Goal: Information Seeking & Learning: Understand process/instructions

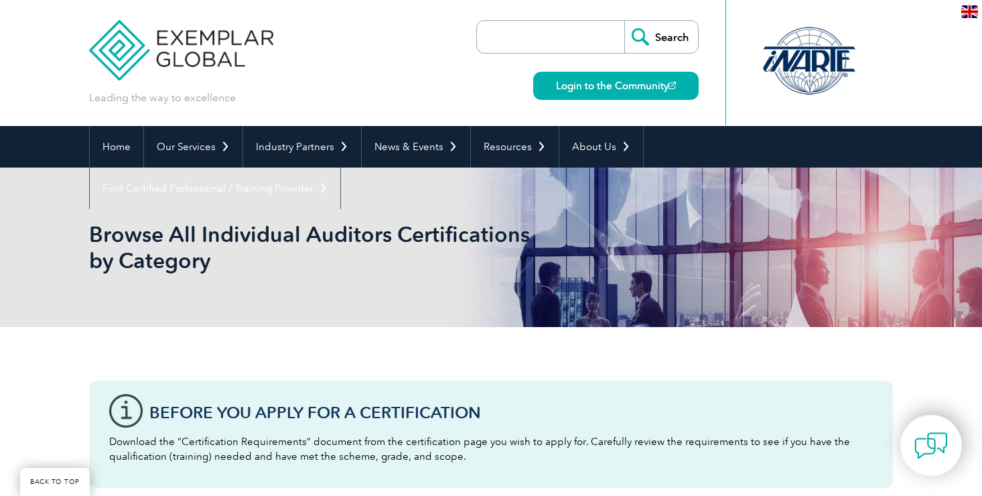
scroll to position [411, 0]
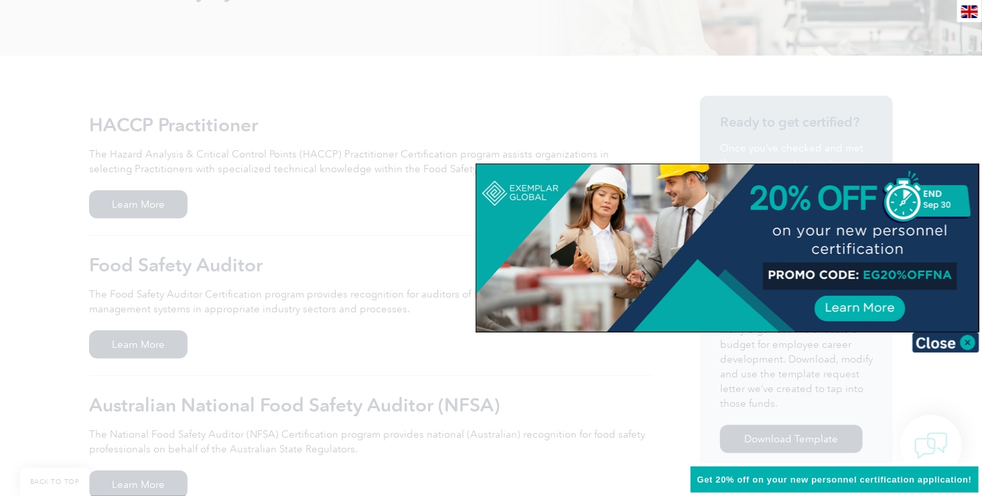
scroll to position [267, 0]
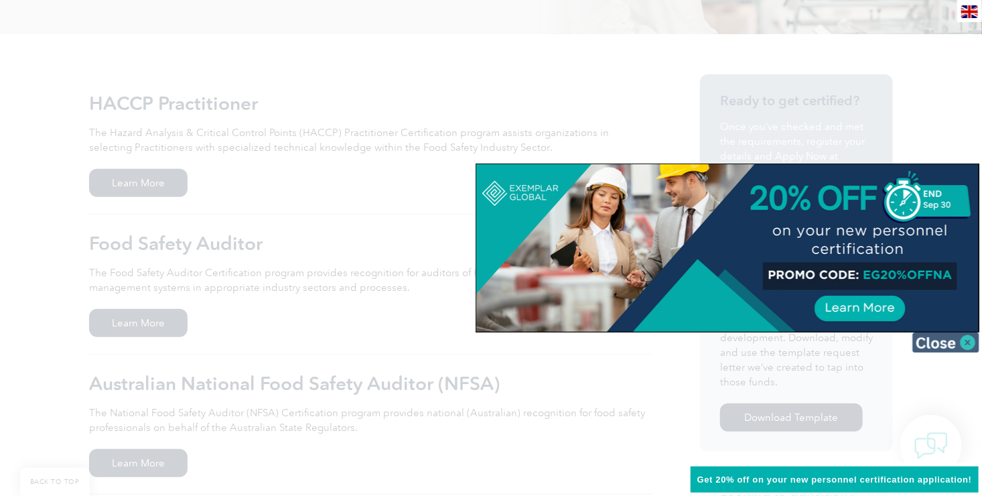
click at [966, 342] on img at bounding box center [946, 342] width 67 height 20
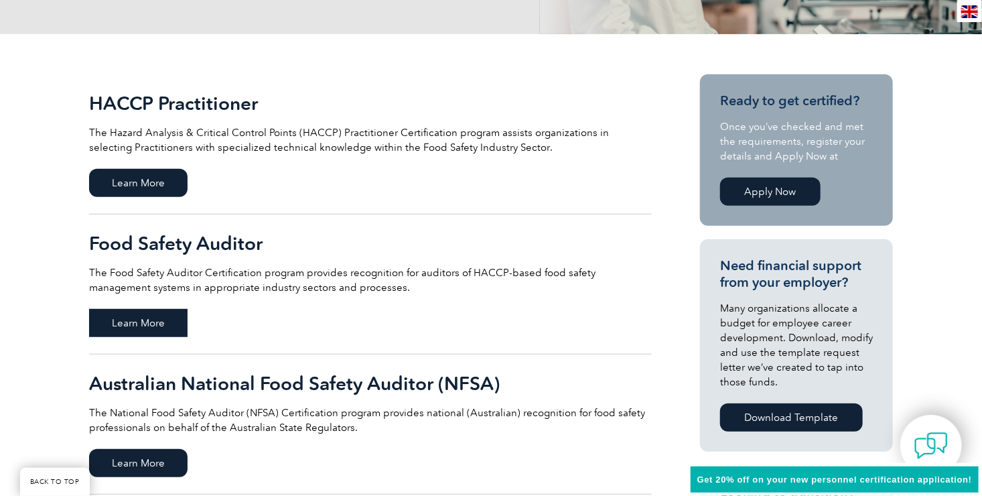
click at [155, 322] on span "Learn More" at bounding box center [138, 323] width 99 height 28
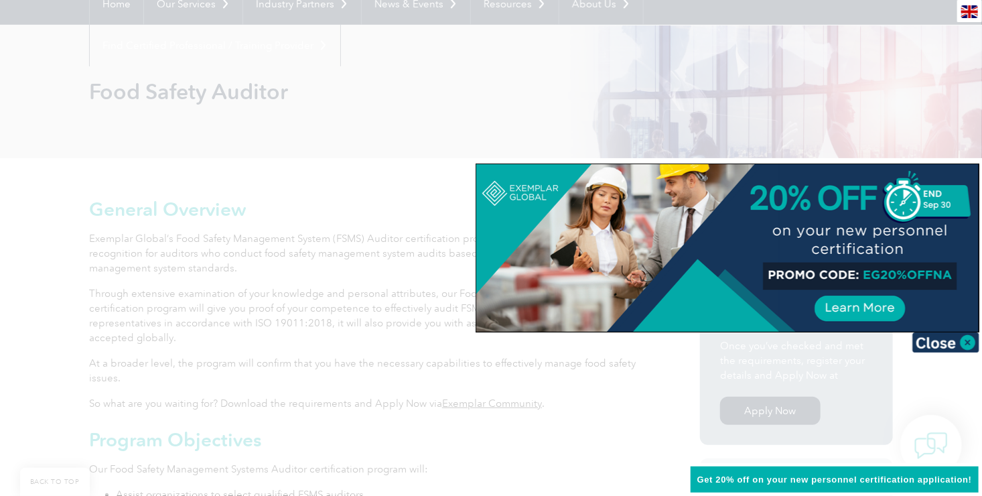
scroll to position [166, 0]
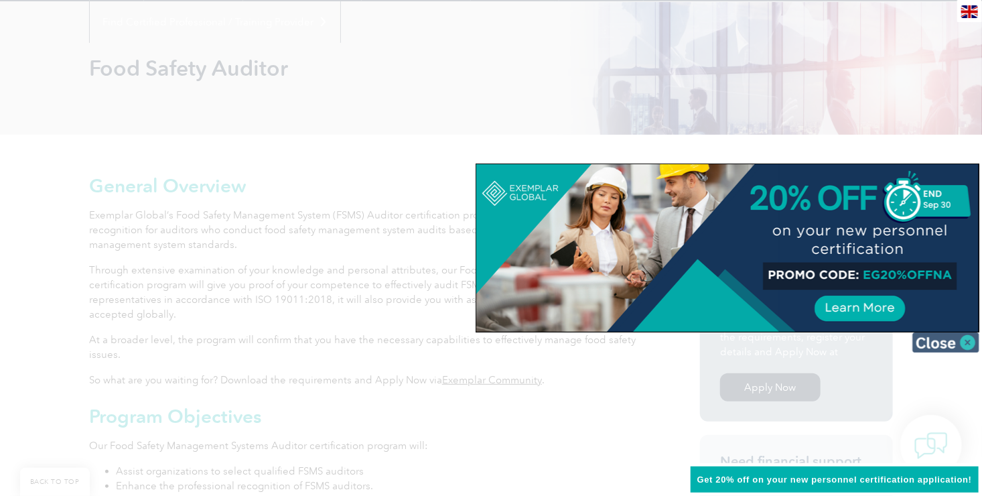
click at [955, 342] on img at bounding box center [946, 342] width 67 height 20
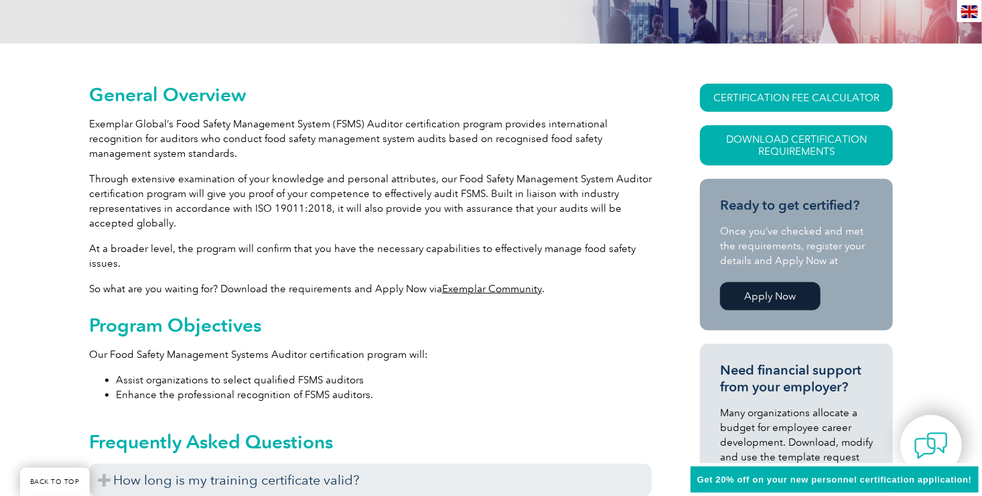
scroll to position [255, 0]
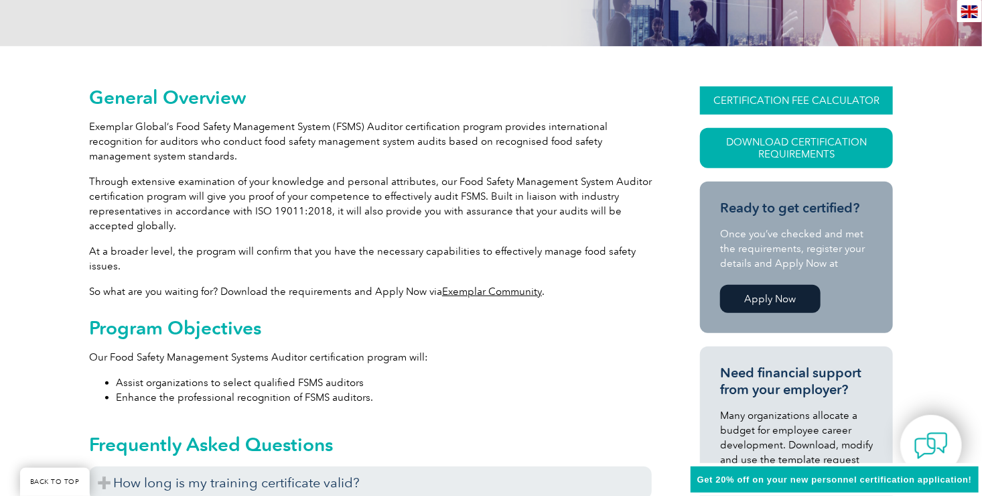
click at [797, 98] on link "CERTIFICATION FEE CALCULATOR" at bounding box center [796, 100] width 193 height 28
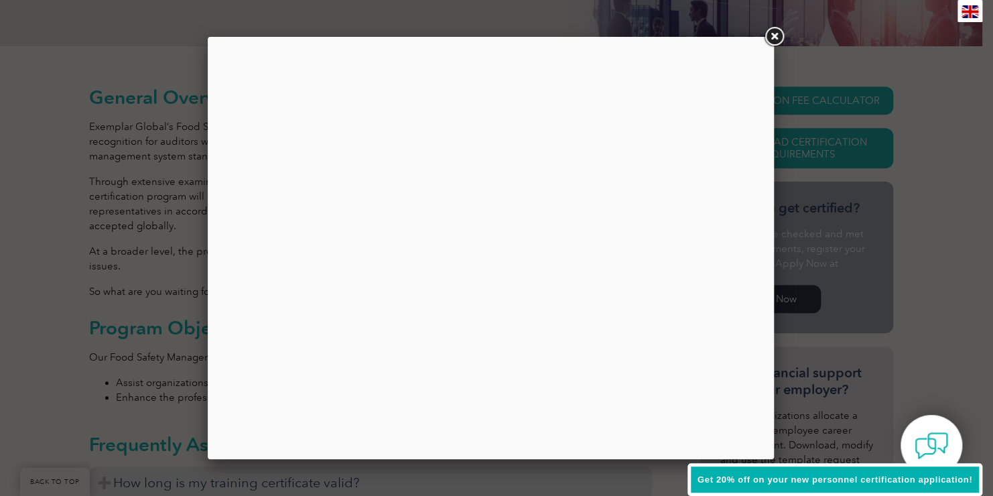
click at [647, 250] on div at bounding box center [491, 248] width 546 height 402
click at [625, 76] on div at bounding box center [491, 248] width 546 height 402
click at [767, 35] on link at bounding box center [774, 37] width 24 height 24
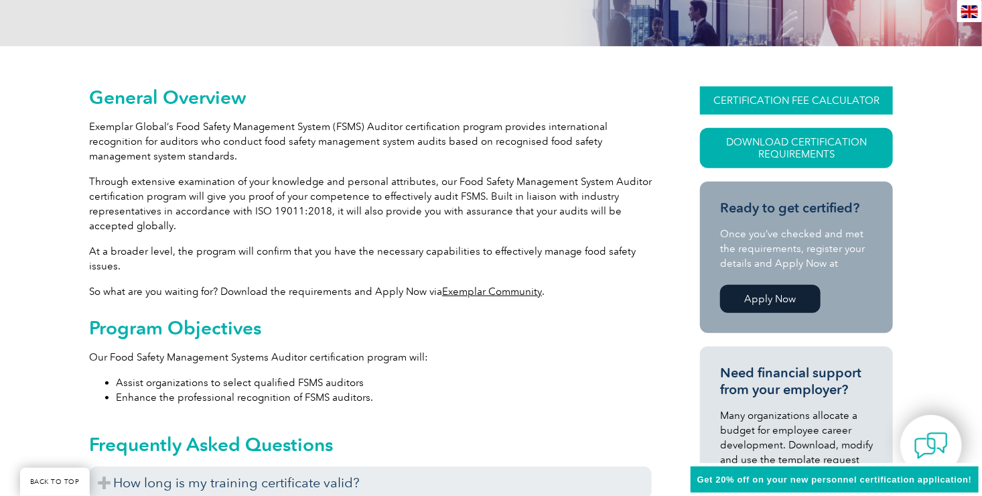
click at [745, 99] on link "CERTIFICATION FEE CALCULATOR" at bounding box center [796, 100] width 193 height 28
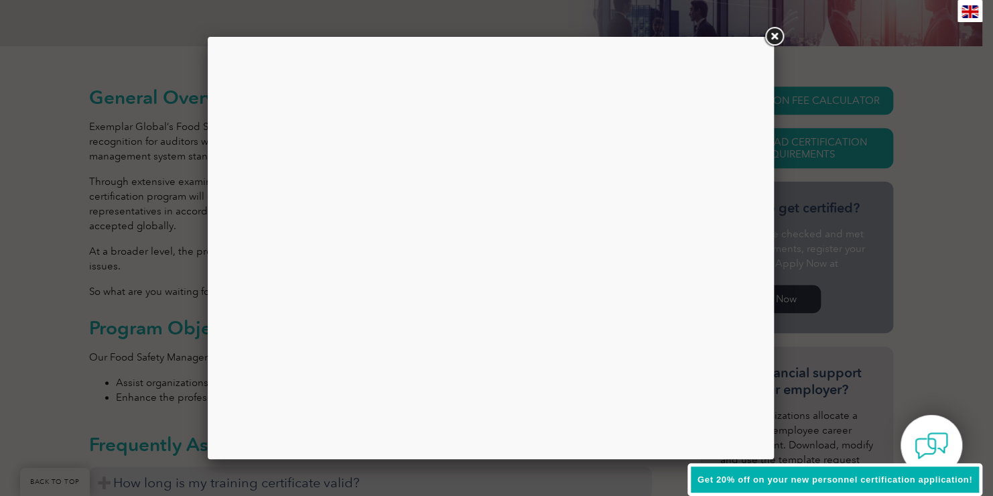
click at [778, 35] on link at bounding box center [774, 37] width 24 height 24
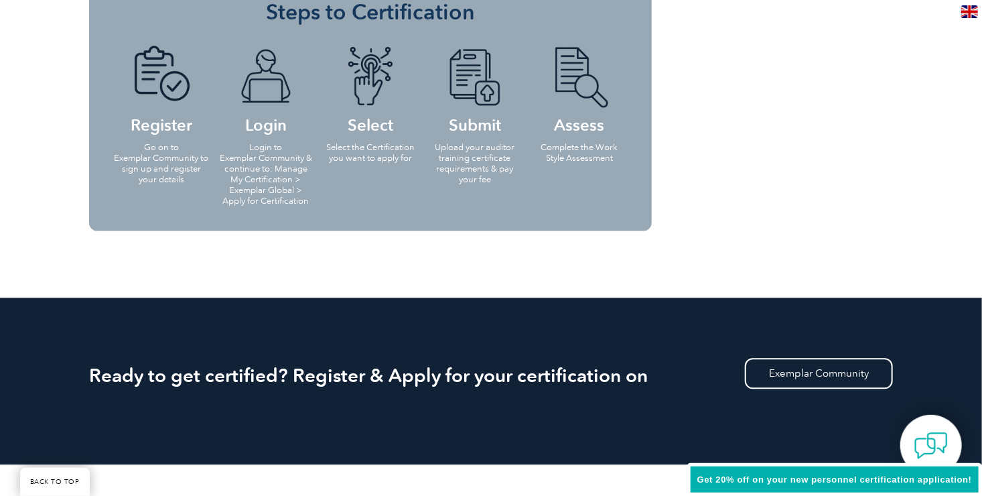
scroll to position [1254, 0]
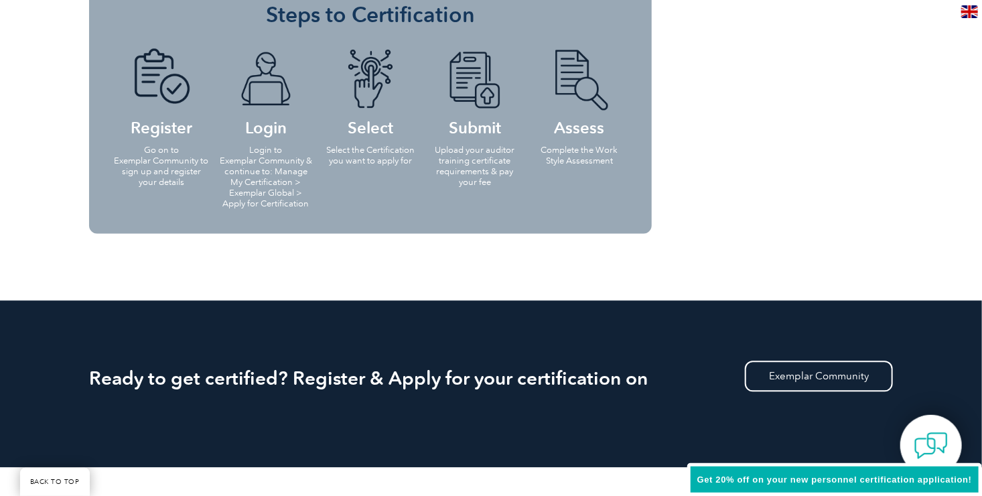
click at [490, 164] on p "Upload your auditor training certificate requirements & pay your fee" at bounding box center [475, 166] width 96 height 43
click at [480, 133] on h4 "Submit" at bounding box center [475, 91] width 96 height 86
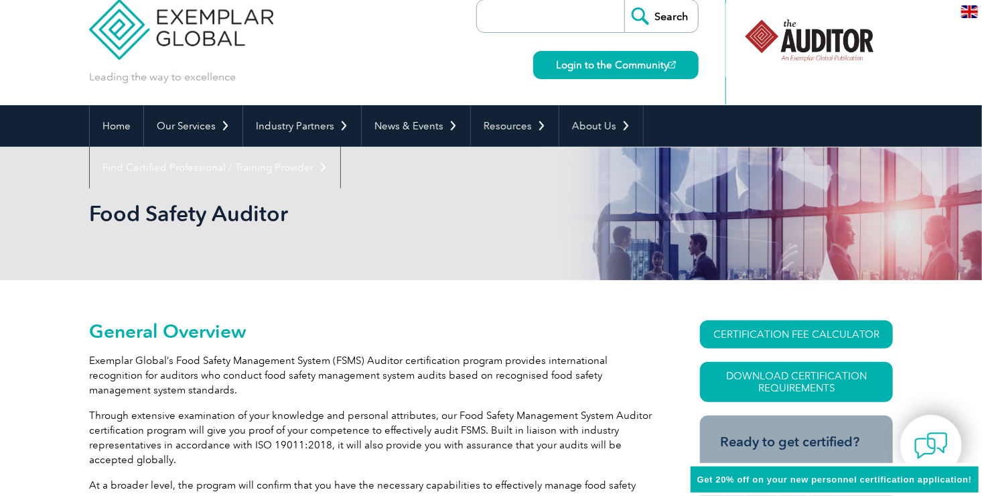
scroll to position [0, 0]
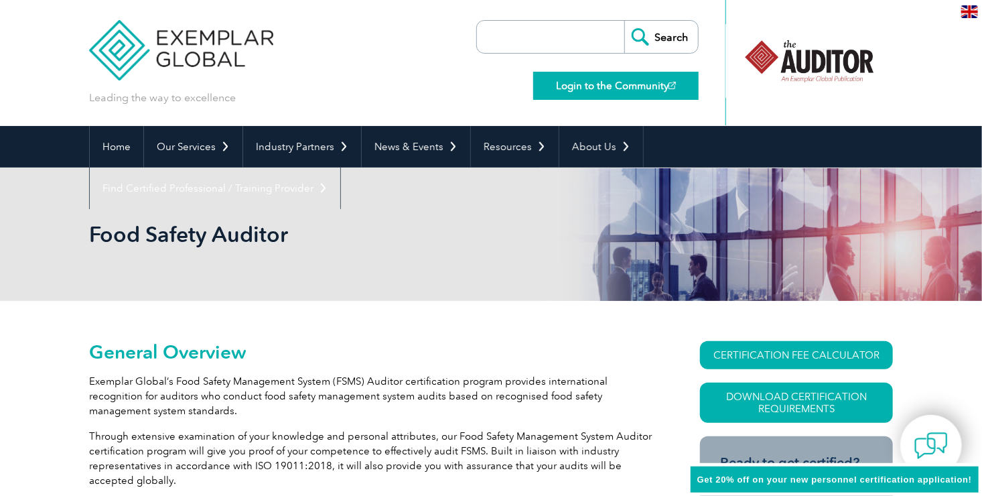
click at [606, 87] on link "Login to the Community" at bounding box center [616, 86] width 166 height 28
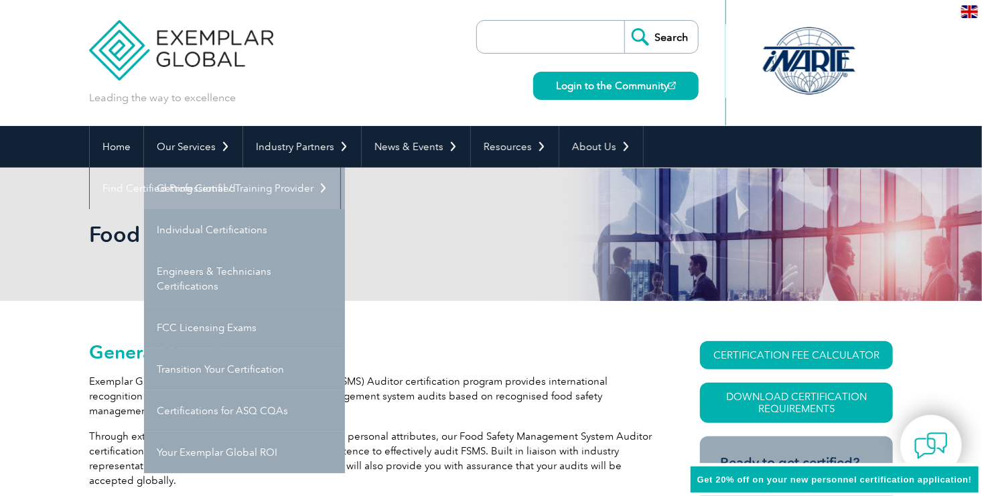
click at [202, 191] on link "Getting Certified" at bounding box center [244, 189] width 201 height 42
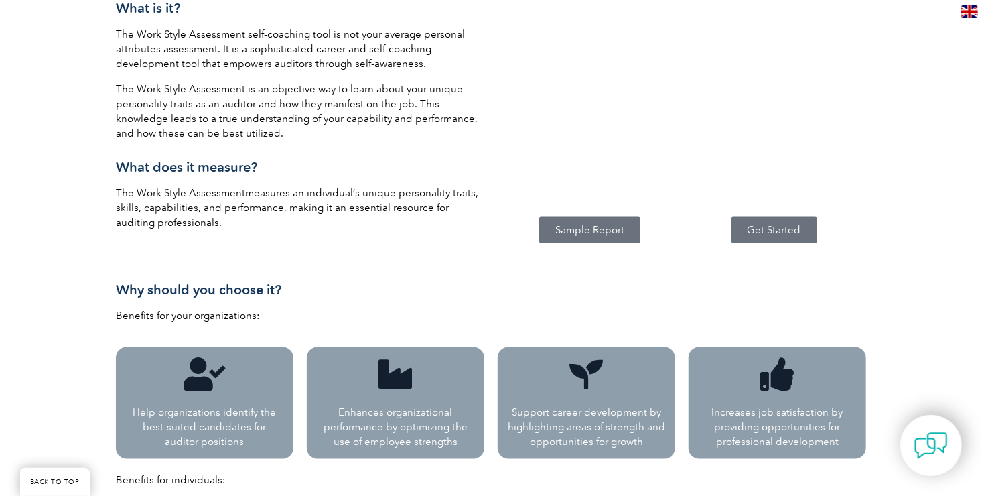
scroll to position [719, 0]
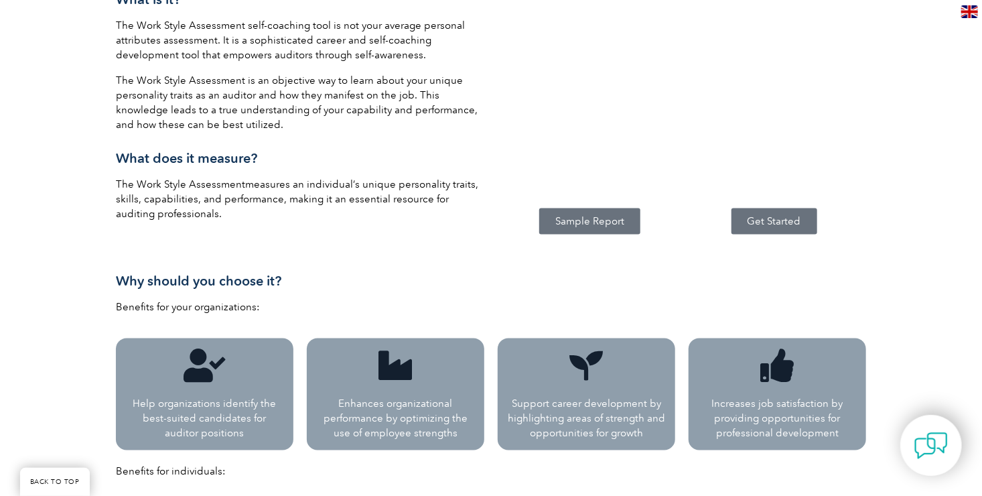
click at [586, 225] on span "Sample Report" at bounding box center [589, 221] width 69 height 10
click at [755, 222] on span "Get Started" at bounding box center [775, 221] width 54 height 10
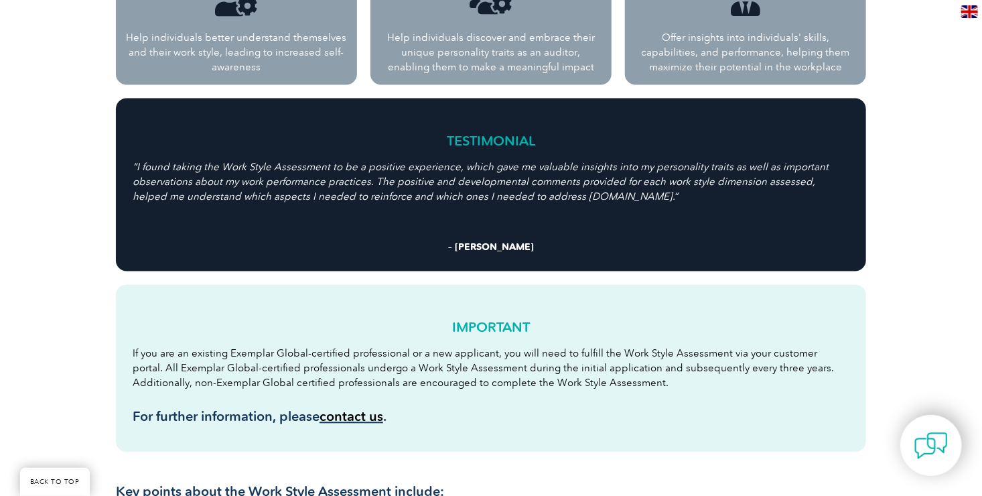
scroll to position [0, 0]
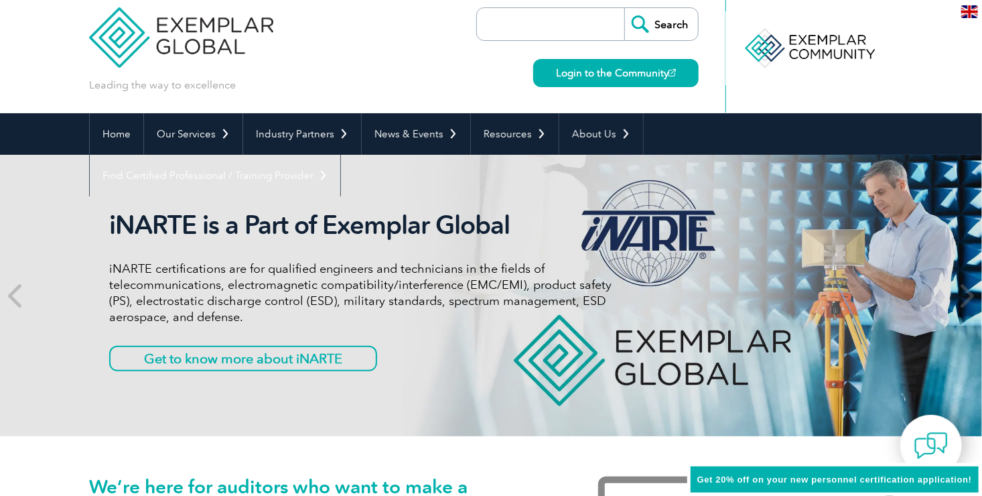
scroll to position [17, 0]
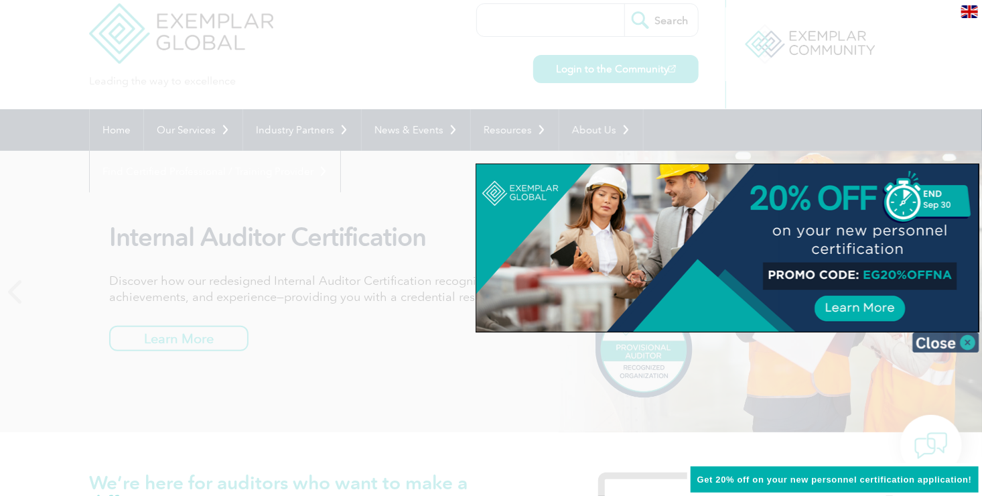
click at [947, 342] on img at bounding box center [946, 342] width 67 height 20
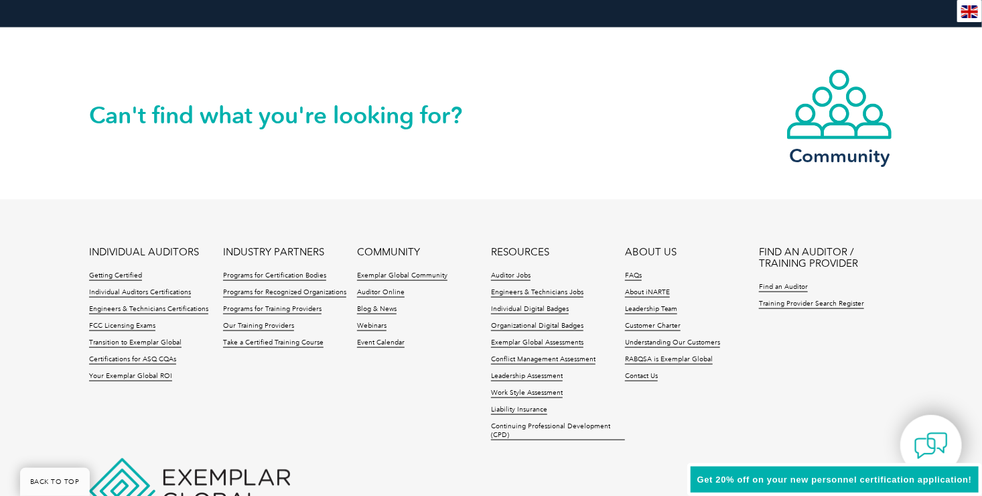
scroll to position [3174, 0]
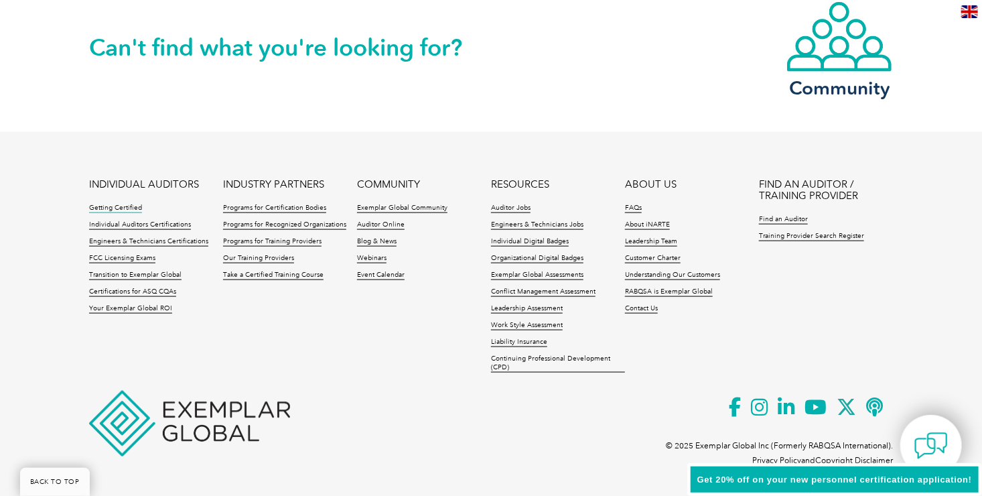
click at [129, 208] on link "Getting Certified" at bounding box center [115, 208] width 53 height 9
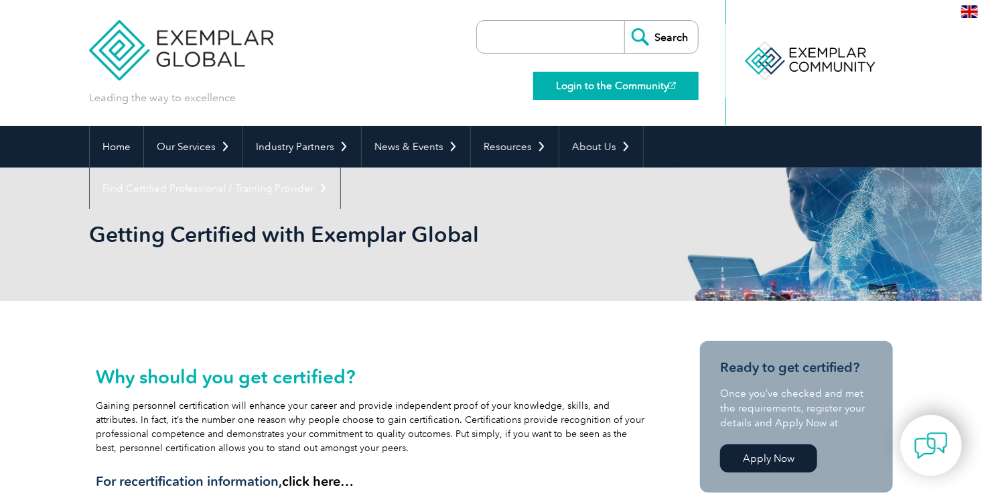
click at [633, 84] on link "Login to the Community" at bounding box center [616, 86] width 166 height 28
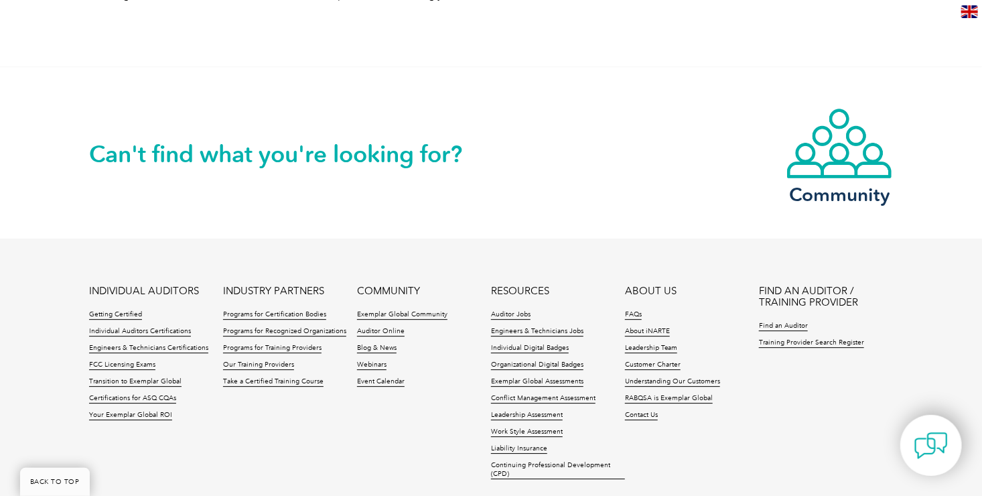
scroll to position [1753, 0]
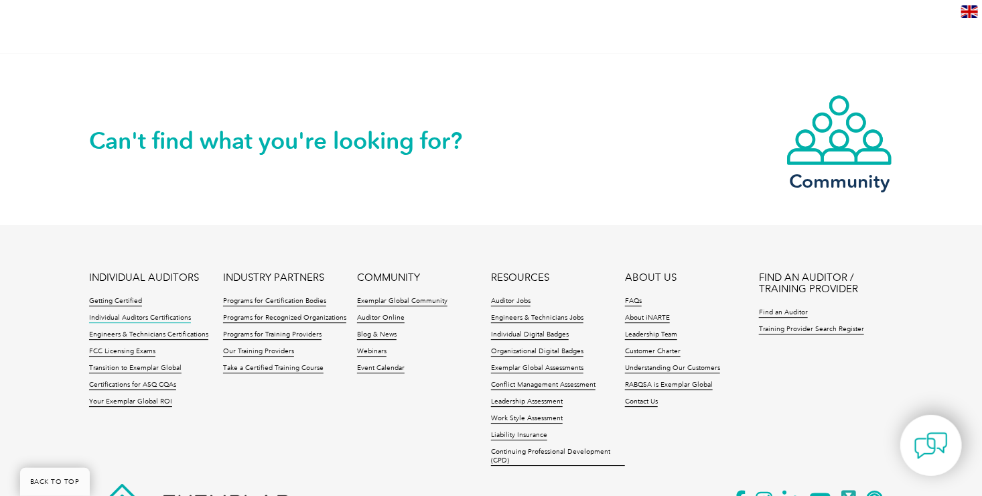
click at [123, 314] on link "Individual Auditors Certifications" at bounding box center [140, 318] width 102 height 9
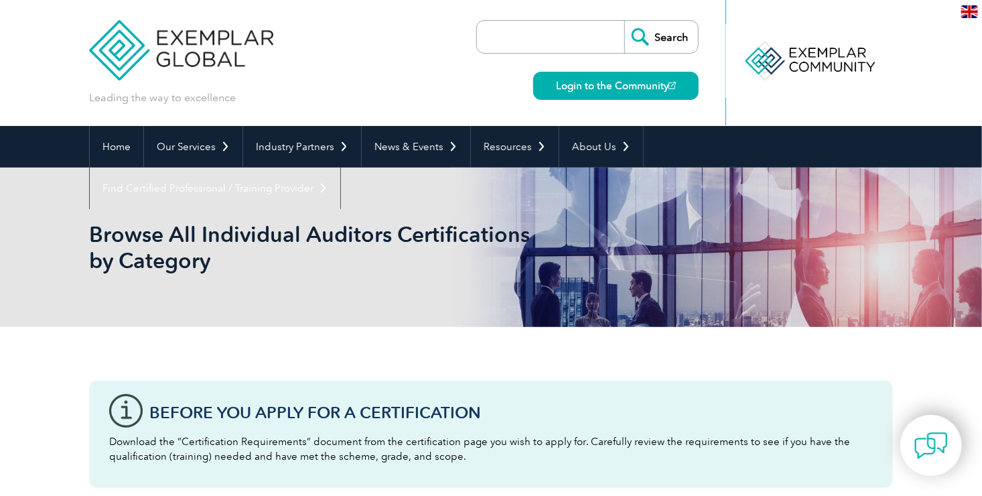
click at [594, 40] on input "search" at bounding box center [554, 37] width 141 height 32
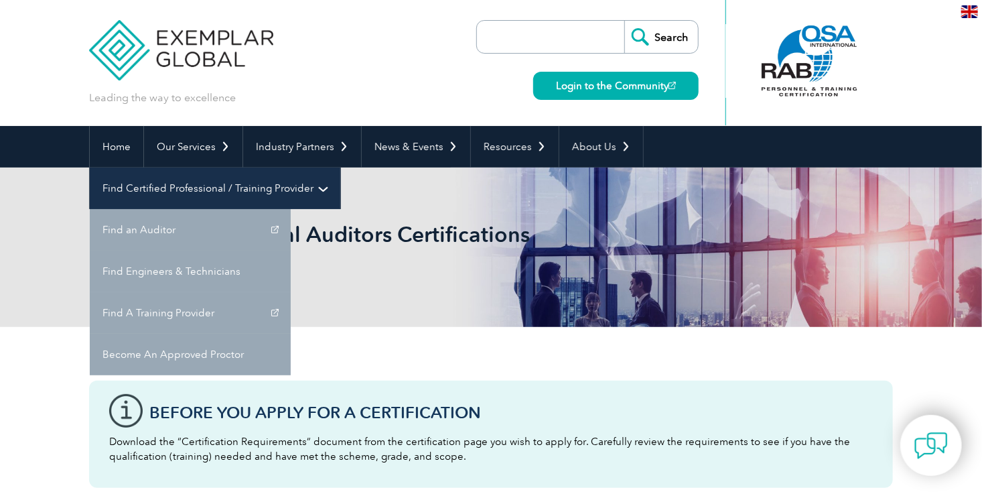
click at [340, 168] on link "Find Certified Professional / Training Provider" at bounding box center [215, 189] width 251 height 42
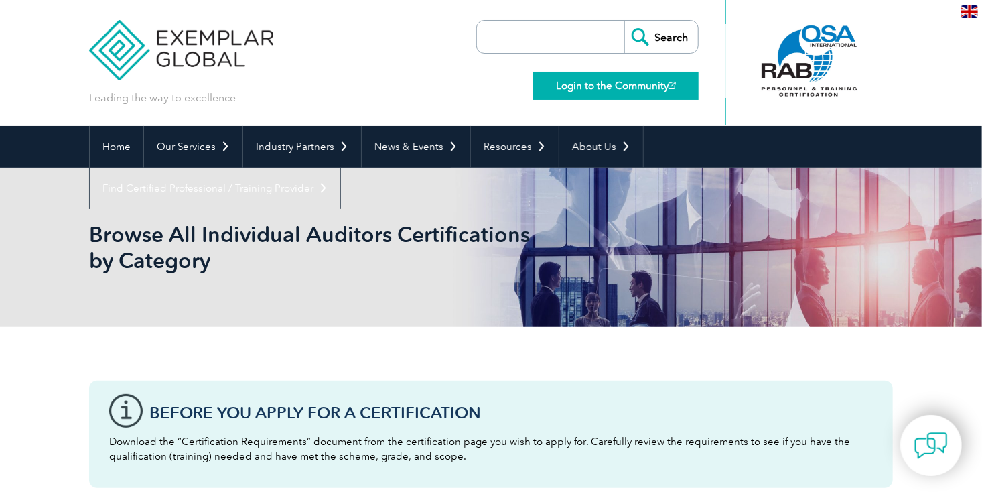
click at [645, 91] on link "Login to the Community" at bounding box center [616, 86] width 166 height 28
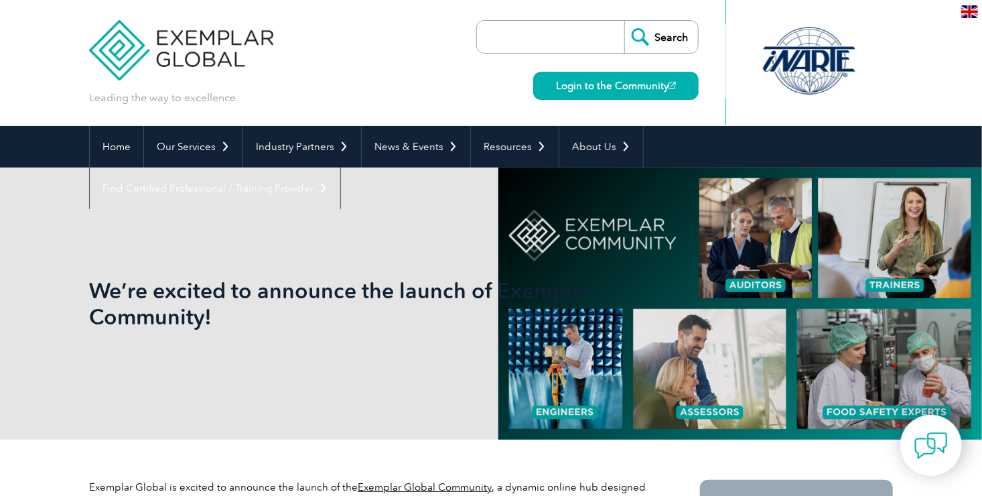
click at [547, 40] on input "search" at bounding box center [554, 37] width 141 height 32
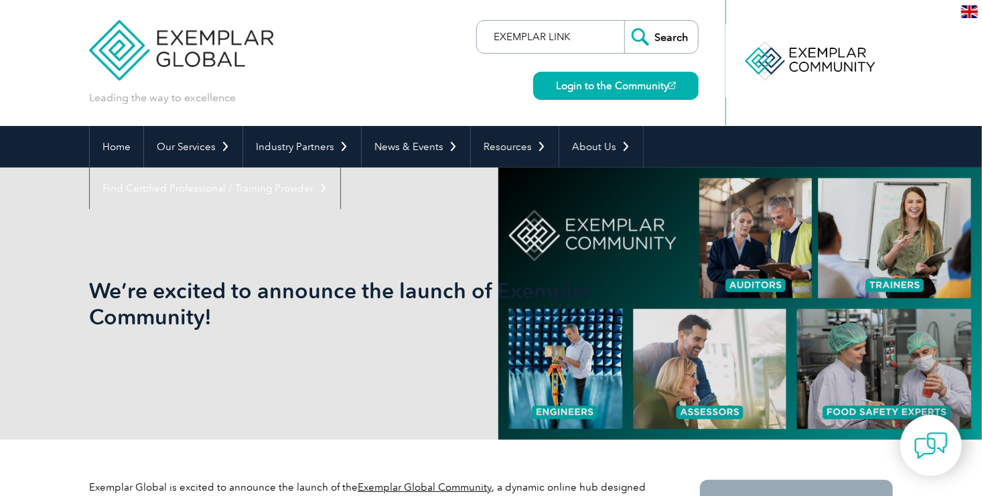
type input "EXEMPLAR LINK"
click at [625, 21] on input "Search" at bounding box center [662, 37] width 74 height 32
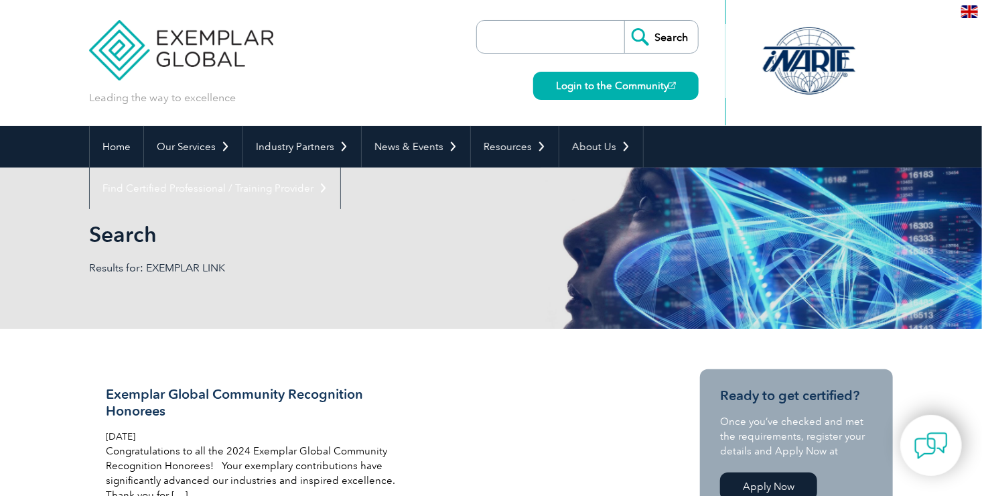
click at [541, 40] on input "search" at bounding box center [554, 37] width 141 height 32
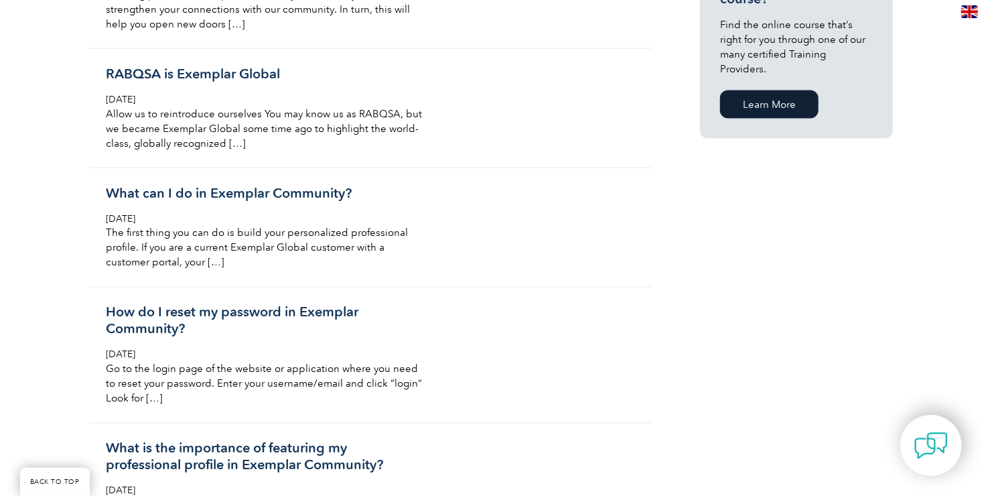
scroll to position [981, 0]
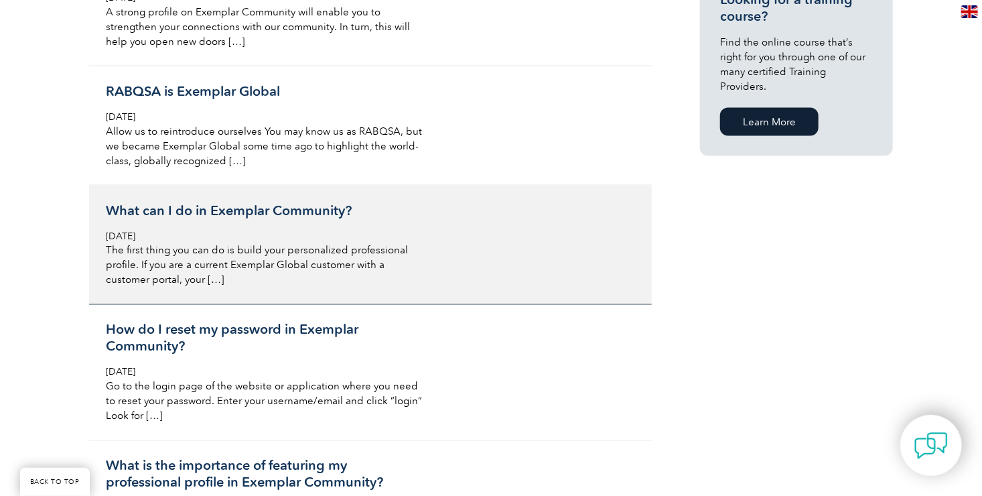
click at [210, 279] on p "The first thing you can do is build your personalized professional profile. If …" at bounding box center [265, 265] width 318 height 44
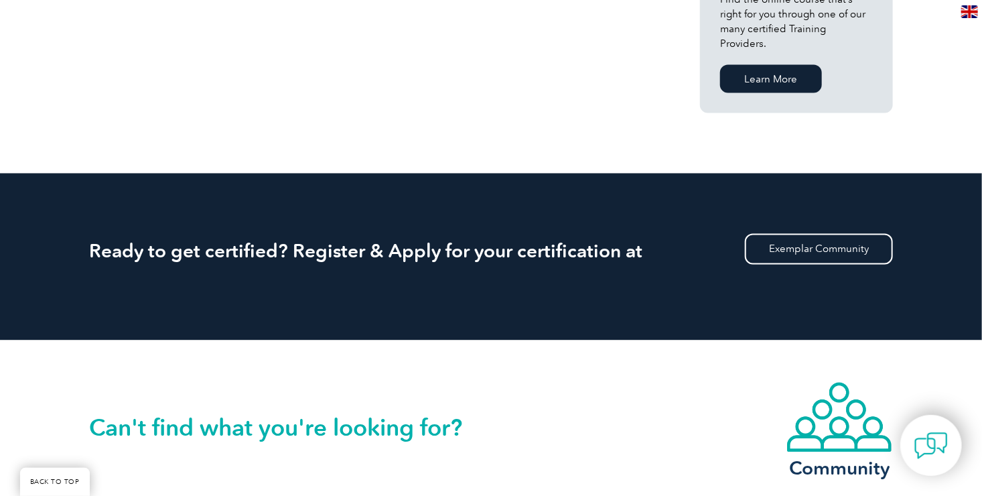
scroll to position [1110, 0]
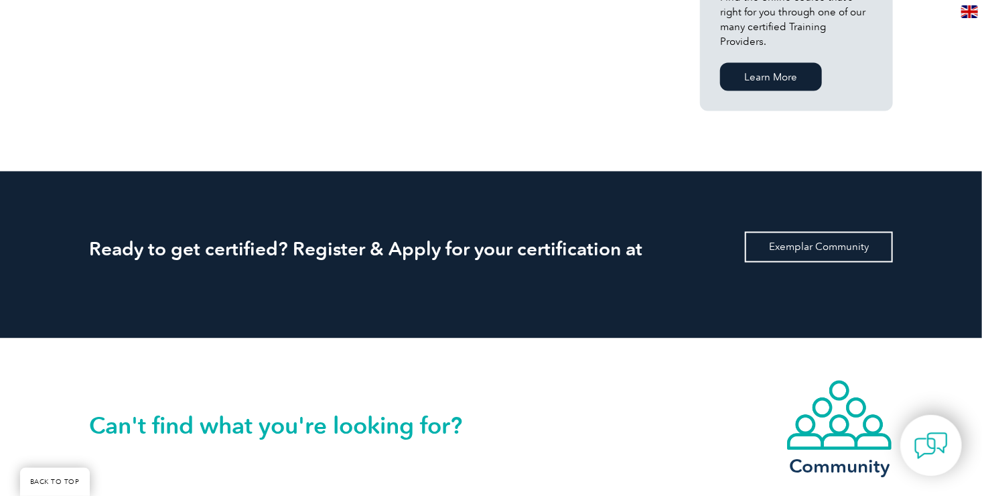
click at [785, 232] on link "Exemplar Community" at bounding box center [819, 247] width 148 height 31
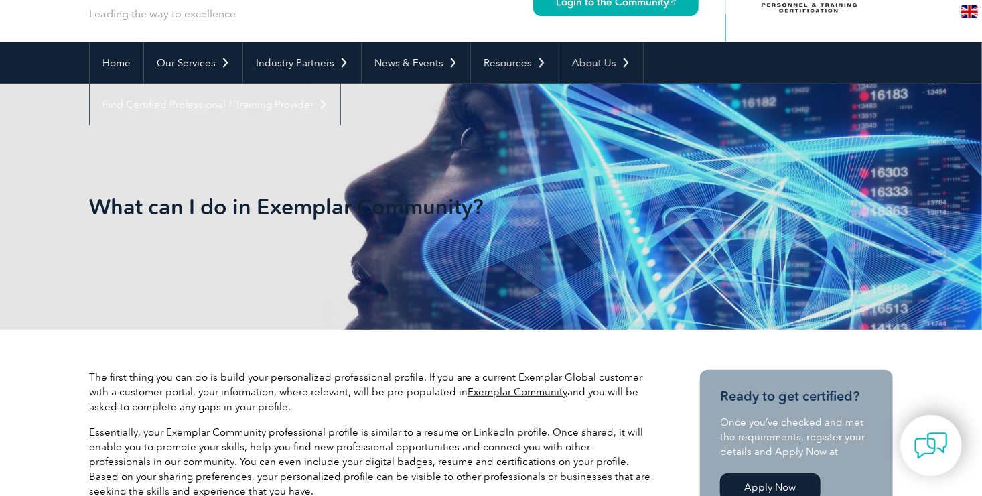
scroll to position [0, 0]
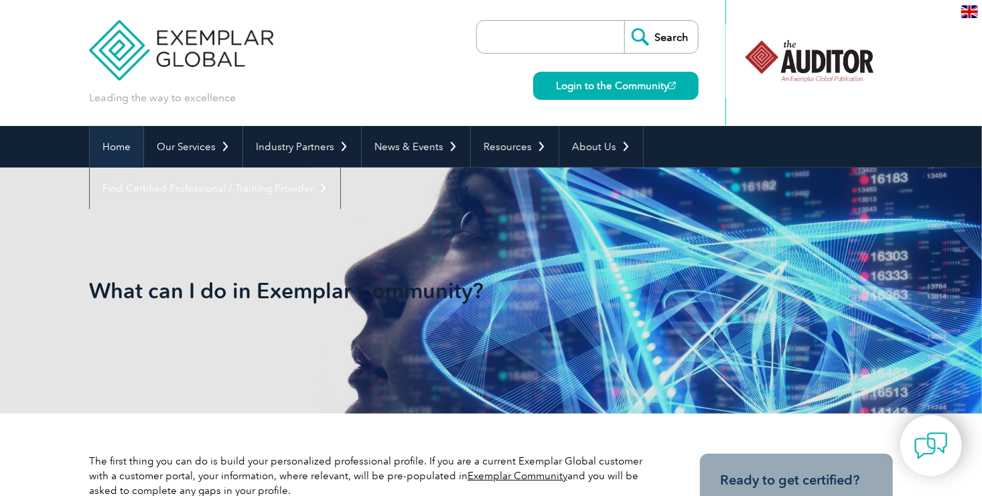
click at [118, 155] on link "Home" at bounding box center [117, 147] width 54 height 42
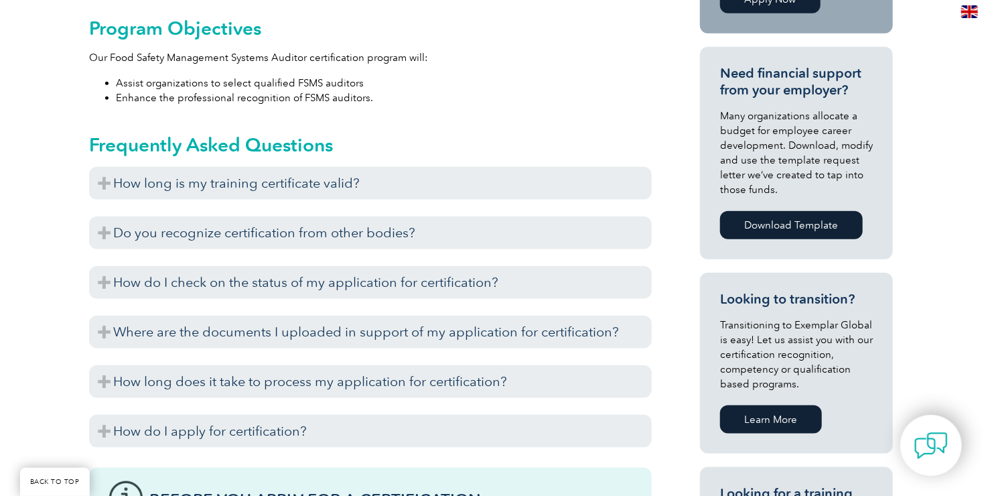
scroll to position [583, 0]
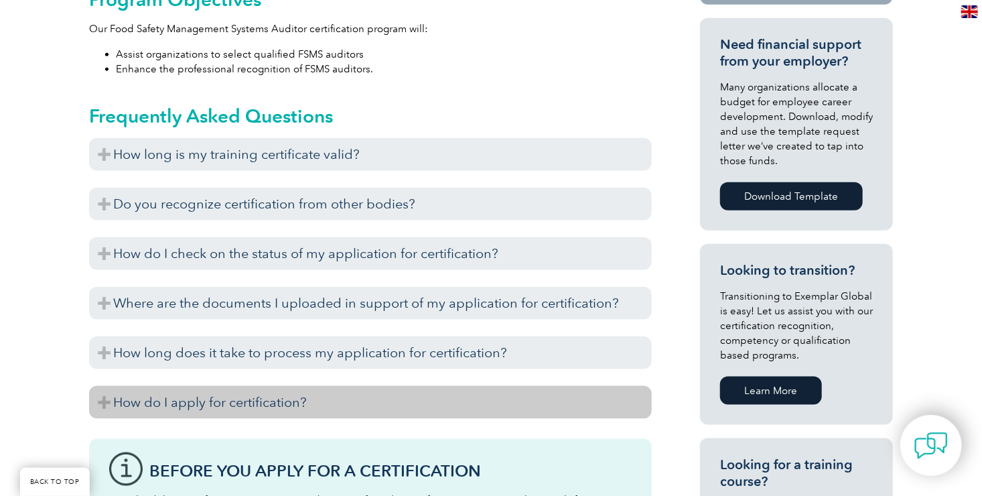
click at [276, 405] on h3 "How do I apply for certification?" at bounding box center [370, 402] width 563 height 33
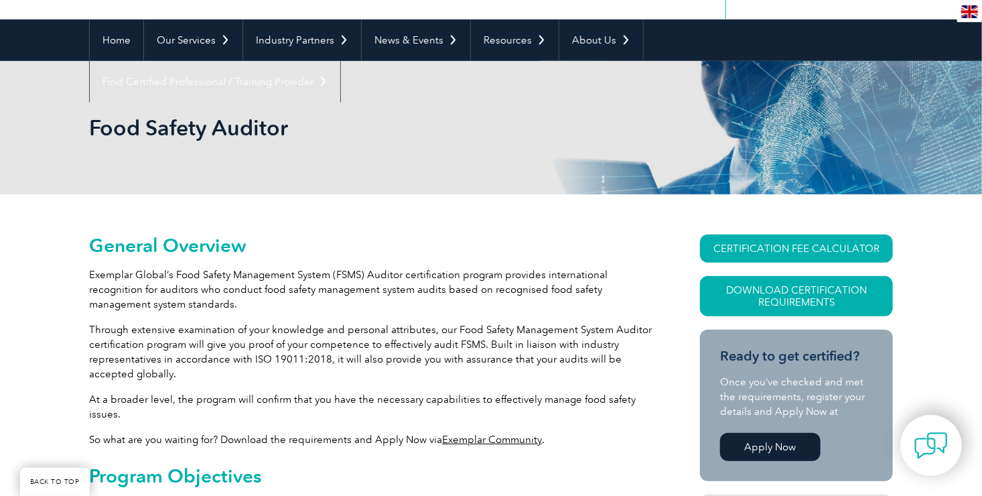
scroll to position [0, 0]
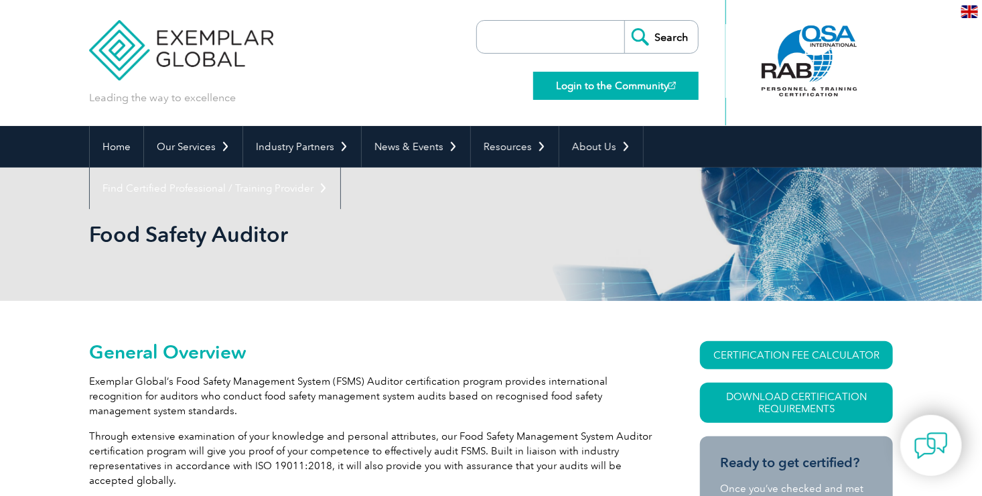
click at [637, 88] on link "Login to the Community" at bounding box center [616, 86] width 166 height 28
